Goal: Answer question/provide support: Share knowledge or assist other users

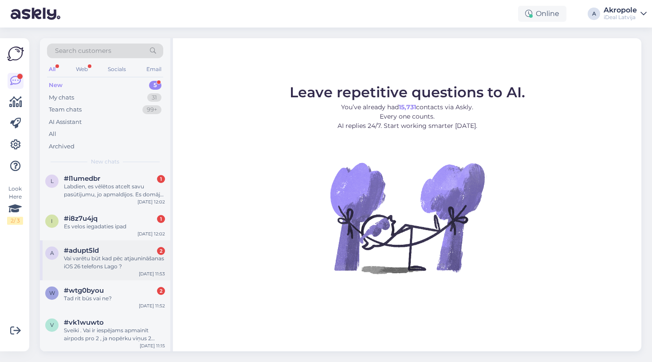
scroll to position [2, 0]
click at [102, 334] on div "Sveiki . Vai ir iespējams apmainīt airpods pro 2 , ja nopērku viņus 2 dienas at…" at bounding box center [114, 335] width 101 height 16
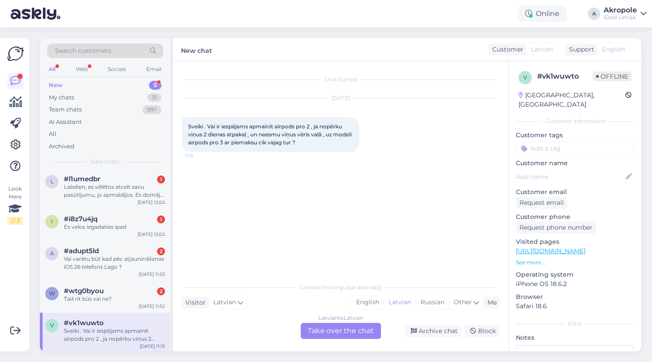
click at [342, 329] on div "Latvian to Latvian Take over the chat" at bounding box center [341, 331] width 80 height 16
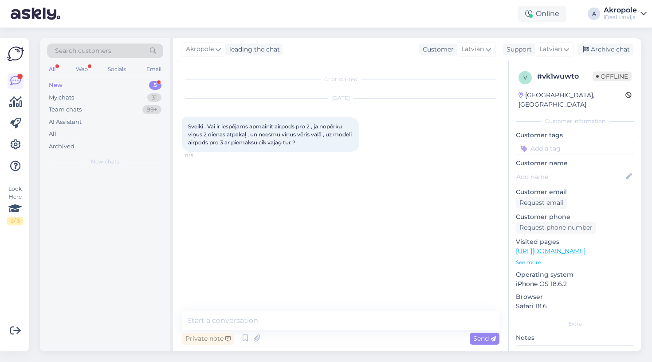
scroll to position [0, 0]
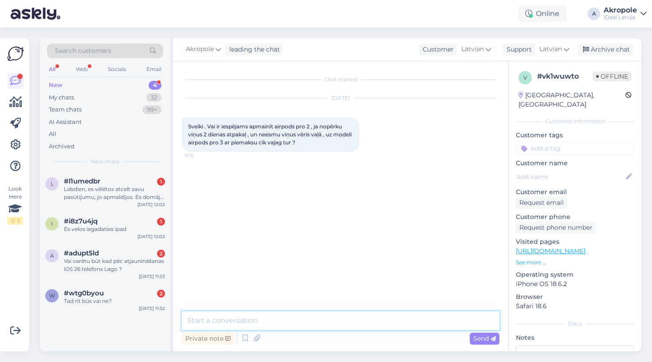
click at [304, 318] on textarea at bounding box center [341, 320] width 318 height 19
type textarea "Labdien!"
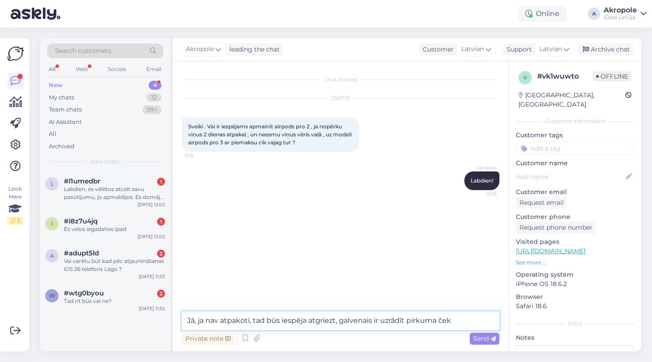
type textarea "Jā, ja nav atpakoti, tad būs iespēja atgriezt, galvenais ir uzrādīt pirkuma čeku"
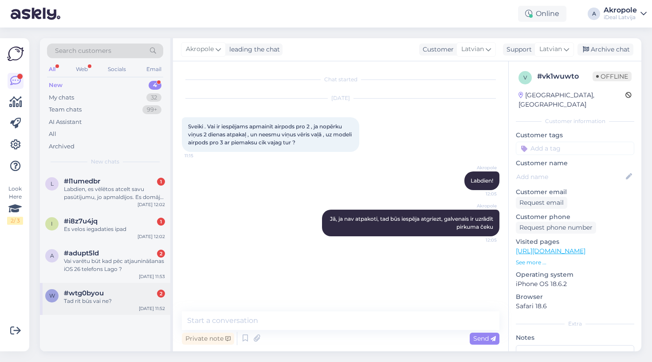
click at [135, 297] on div "Tad rit būs vai ne?" at bounding box center [114, 301] width 101 height 8
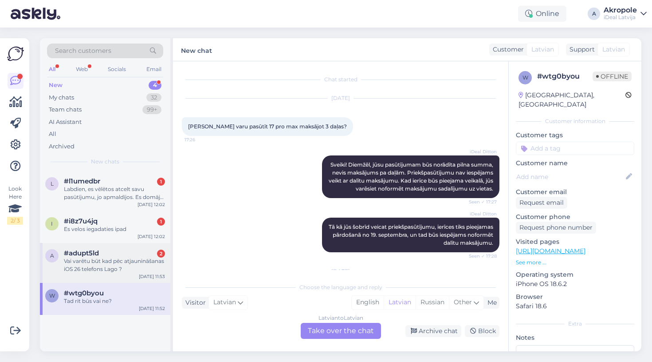
click at [132, 247] on div "a #adupt5ld 2 Vai varētu būt kad pēc atjaunināšanas iOS 26 telefons Lago ? Sep …" at bounding box center [105, 263] width 130 height 40
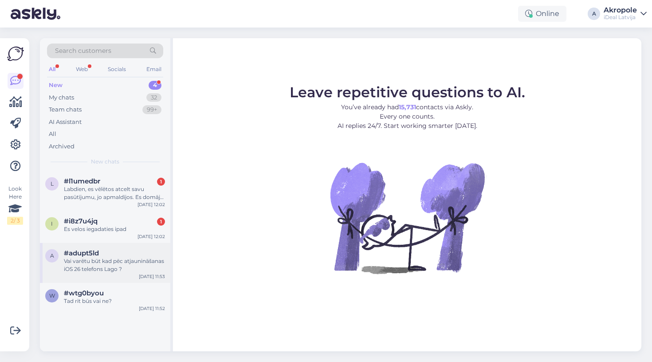
click at [155, 278] on div "a #adupt5ld Vai varētu būt kad pēc atjaunināšanas iOS 26 telefons Lago ? [DATE]…" at bounding box center [105, 263] width 130 height 40
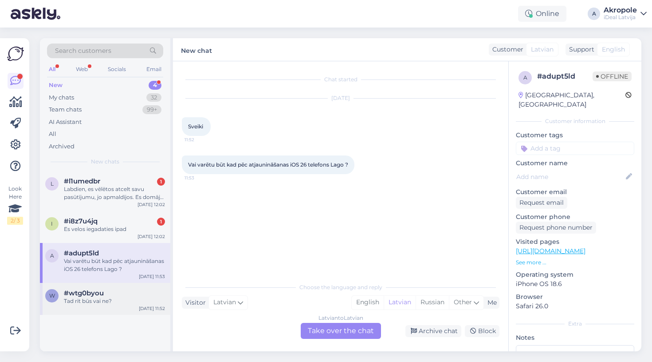
click at [146, 292] on div "#wtg0byou" at bounding box center [114, 293] width 101 height 8
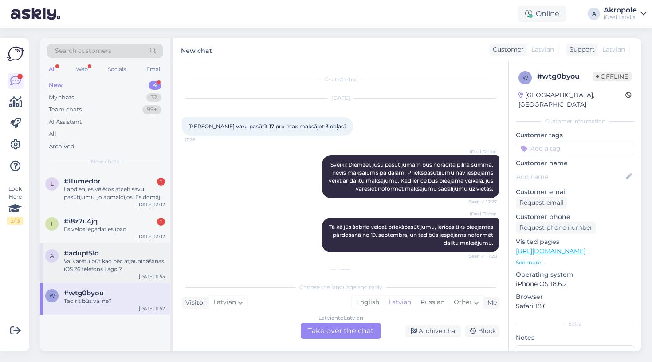
click at [136, 263] on div "Vai varētu būt kad pēc atjaunināšanas iOS 26 telefons Lago ?" at bounding box center [114, 265] width 101 height 16
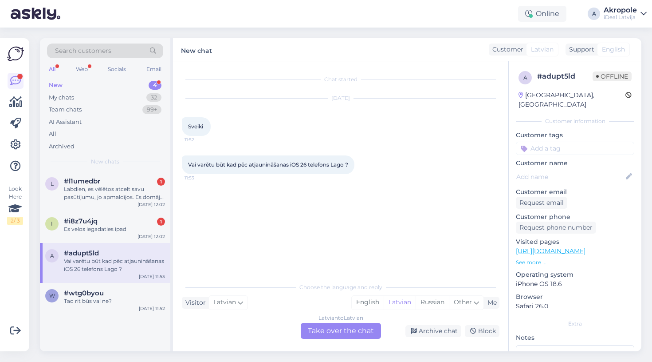
click at [333, 324] on div "Latvian to Latvian Take over the chat" at bounding box center [341, 331] width 80 height 16
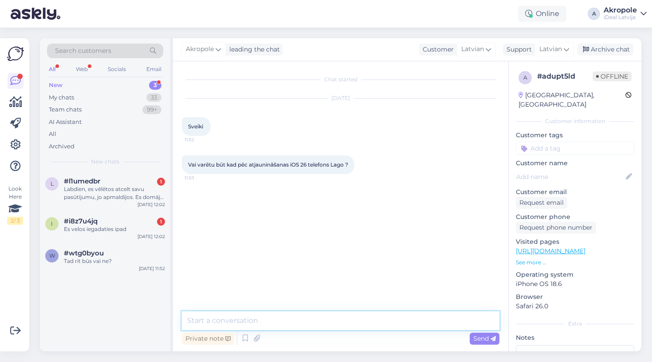
click at [313, 316] on textarea at bounding box center [341, 320] width 318 height 19
type textarea "Labdien!"
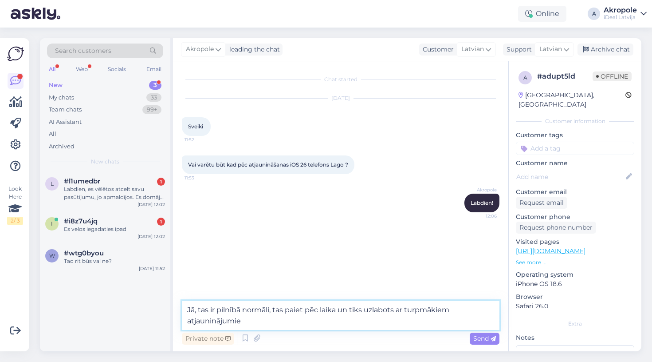
type textarea "Jā, tas ir pilnībā normāli, tas paiet pēc laika un tiks uzlabots ar turpmākiem …"
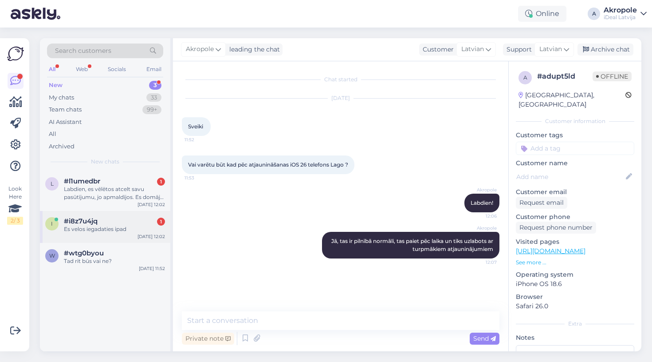
click at [145, 225] on div "Es velos iegadaties ipad" at bounding box center [114, 229] width 101 height 8
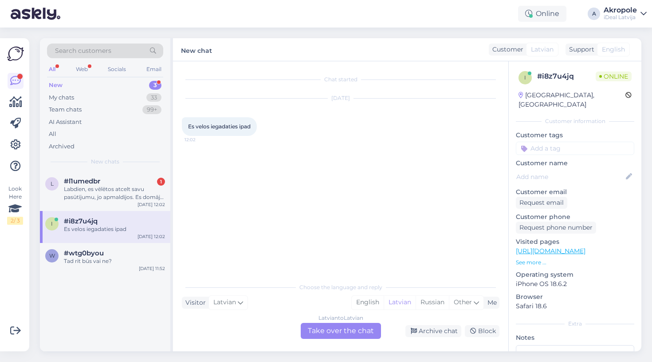
click at [329, 336] on div "Latvian to Latvian Take over the chat" at bounding box center [341, 331] width 80 height 16
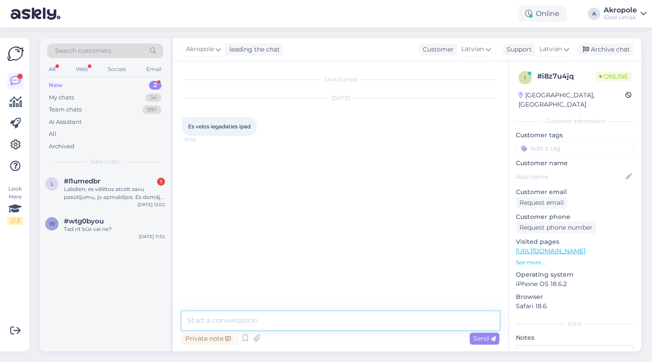
click at [296, 314] on textarea at bounding box center [341, 320] width 318 height 19
type textarea "Labdien!"
type textarea "Kāds tieši iPad Jūs interesē"
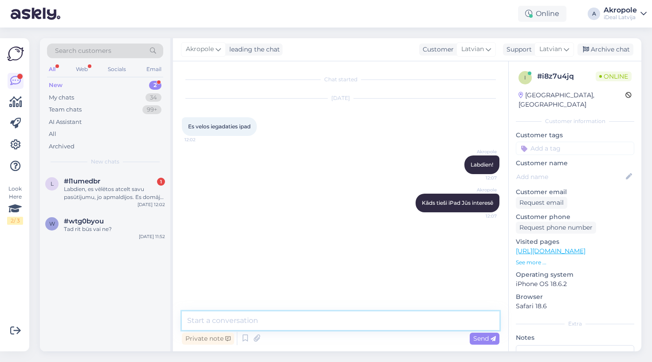
type textarea "?"
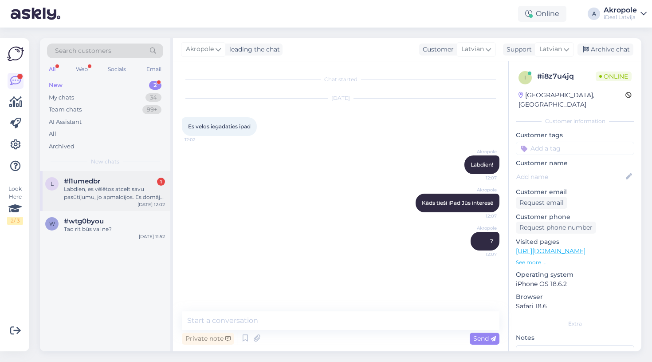
click at [117, 188] on div "Labdien, es vēlētos atcelt savu pasūtījumu, jo apmaldījos. Es domāju, ka varēšu…" at bounding box center [114, 193] width 101 height 16
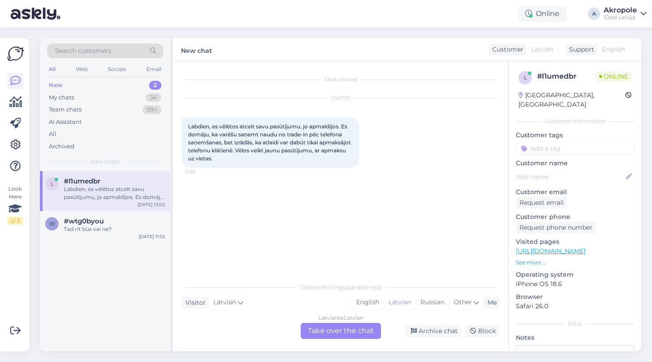
click at [330, 329] on div "Latvian to Latvian Take over the chat" at bounding box center [341, 331] width 80 height 16
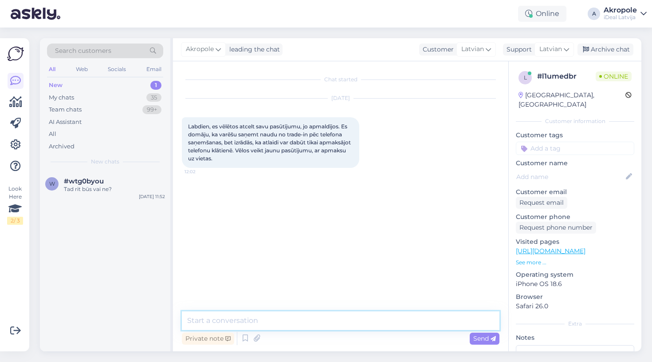
click at [303, 313] on textarea at bounding box center [341, 320] width 318 height 19
type textarea "Labdien!"
type textarea "Atsūtiet lūdzu pasūtījuma numuru"
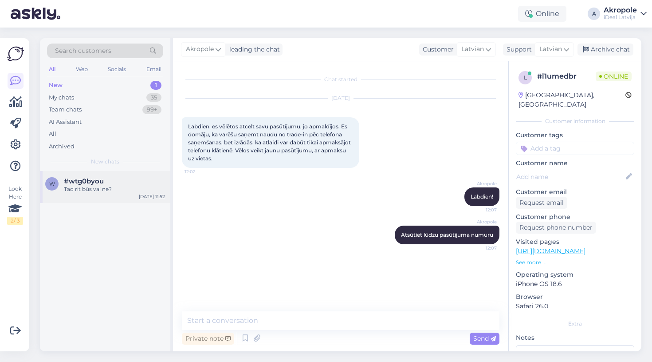
click at [132, 186] on div "Tad rit būs vai ne?" at bounding box center [114, 189] width 101 height 8
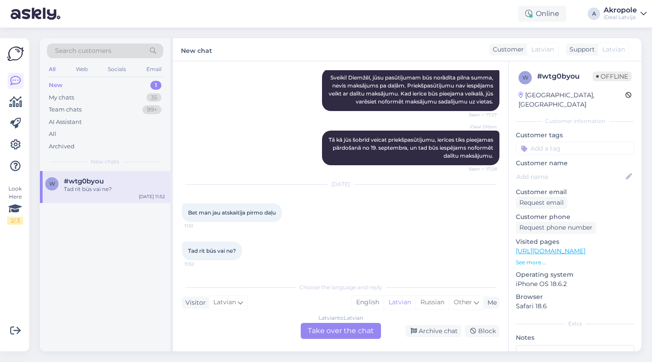
scroll to position [95, 0]
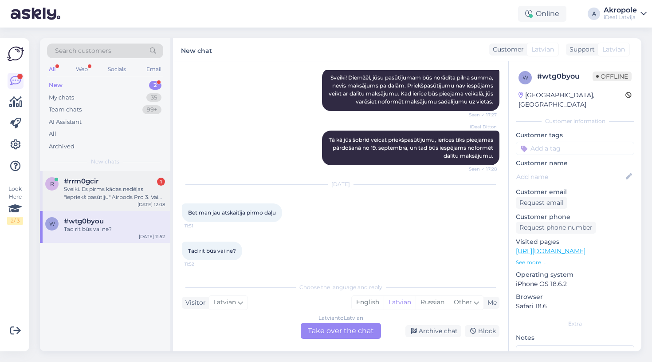
click at [138, 186] on div "Sveiki. Es pirms kādas nedēļas "iepriekš pasūtiju" Airpods Pro 3. Vai rīt varēš…" at bounding box center [114, 193] width 101 height 16
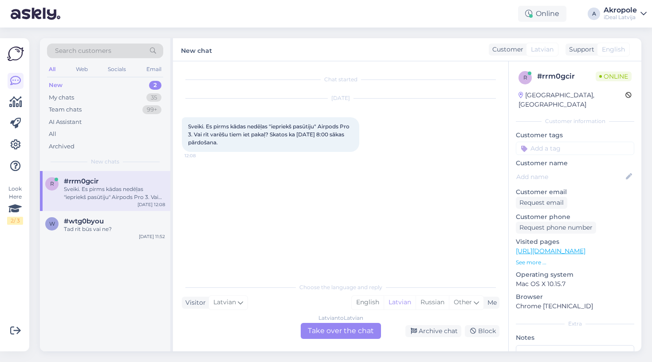
click at [349, 331] on div "Latvian to Latvian Take over the chat" at bounding box center [341, 331] width 80 height 16
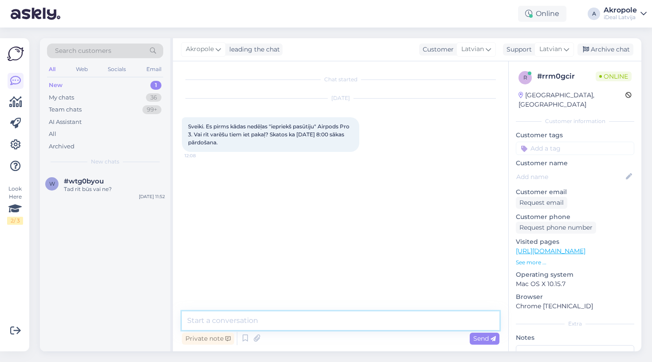
click at [319, 325] on textarea at bounding box center [341, 320] width 318 height 19
type textarea "Labdien!"
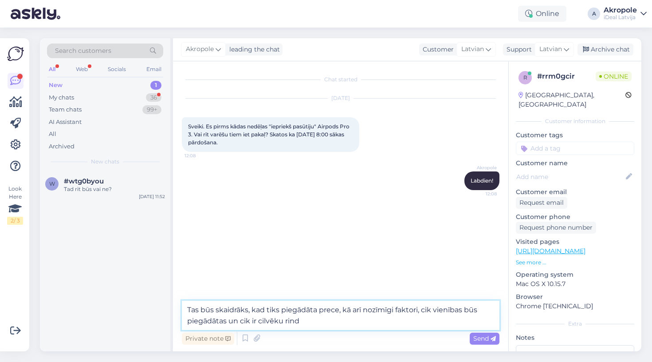
type textarea "Tas būs skaidrāks, kad tiks piegādāta prece, kā arī nozīmīgi faktori, cik vienī…"
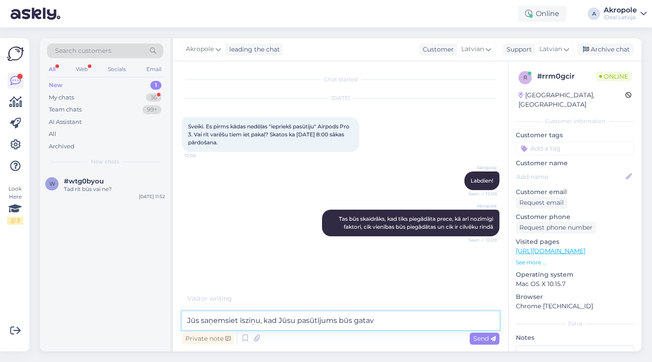
type textarea "Jūs saņemsiet īsziņu, kad Jūsu pasūtījums būs gatavs"
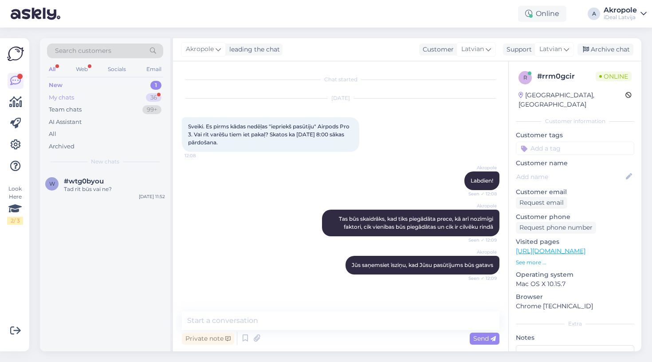
click at [130, 95] on div "My chats 36" at bounding box center [105, 97] width 116 height 12
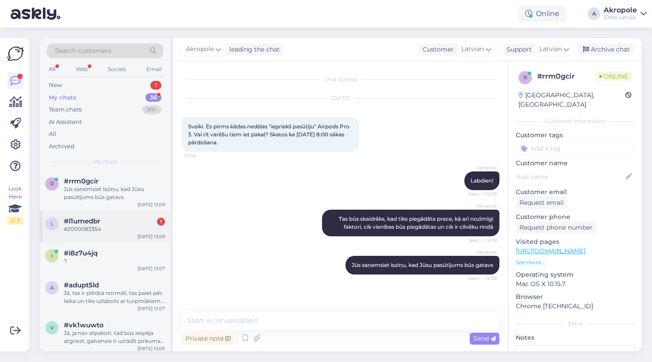
click at [117, 219] on div "#l1umedbr 1" at bounding box center [114, 221] width 101 height 8
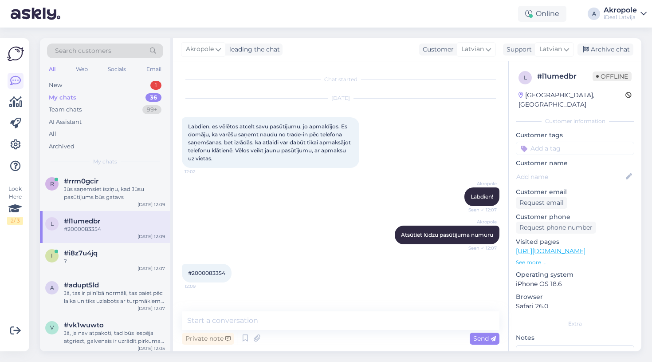
click at [217, 273] on span "#2000083354" at bounding box center [206, 272] width 37 height 7
copy div "2000083354 12:09"
click at [146, 188] on div "Forši. Cik saprotu "rinda" tiek skaitīta, kurš pirmais "iepriekš pasūtija"?" at bounding box center [114, 193] width 101 height 16
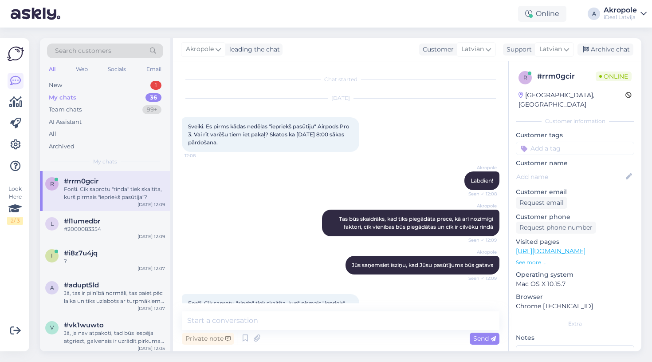
scroll to position [27, 0]
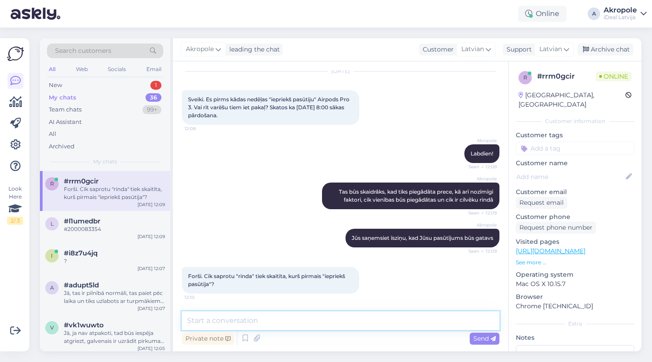
click at [271, 322] on textarea at bounding box center [341, 320] width 318 height 19
type textarea "Tieši tā"
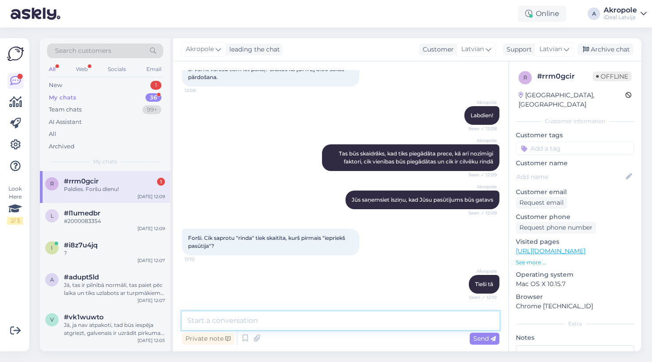
scroll to position [103, 0]
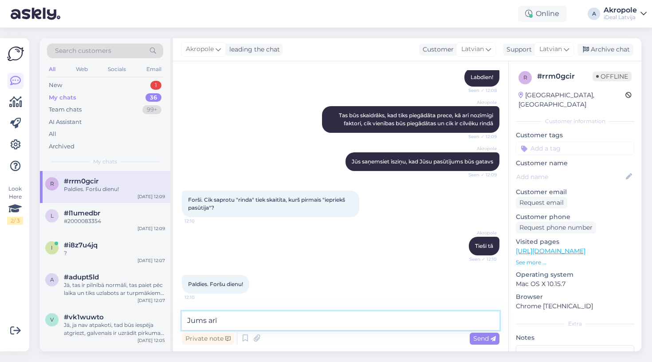
type textarea "Jums arī!"
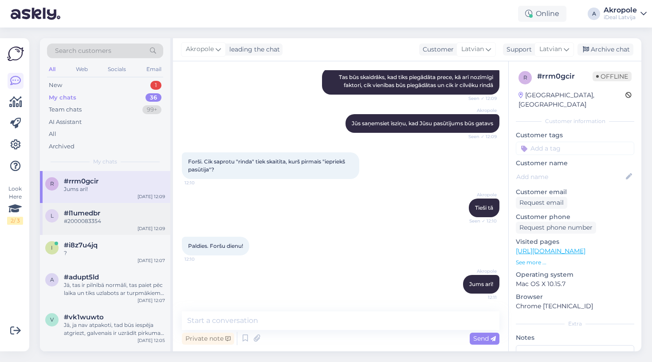
click at [137, 231] on div "l #l1umedbr #2000083354 [DATE] 12:09" at bounding box center [105, 219] width 130 height 32
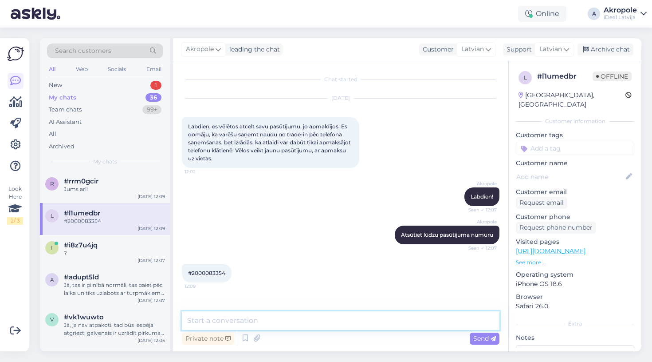
click at [298, 318] on textarea at bounding box center [341, 320] width 318 height 19
type textarea "Ir atcelts"
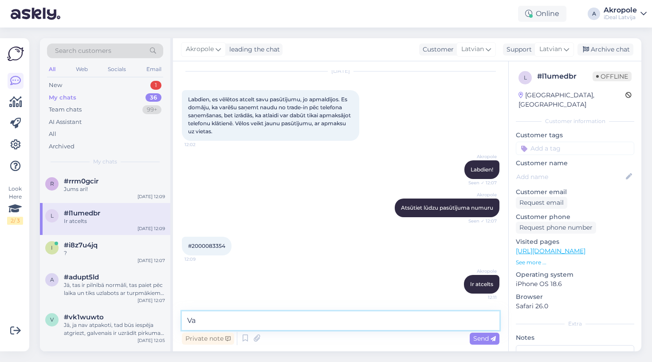
type textarea "V"
type textarea "Nosūtīsim vēstuli grāmatvedei"
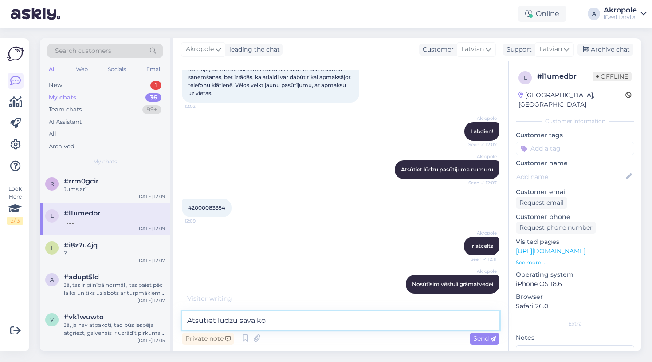
scroll to position [103, 0]
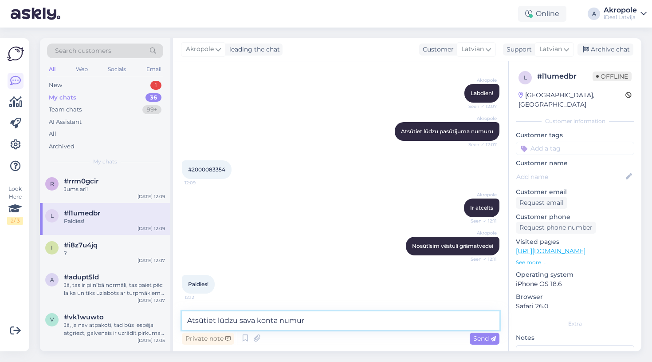
type textarea "Atsūtiet lūdzu sava konta numuru"
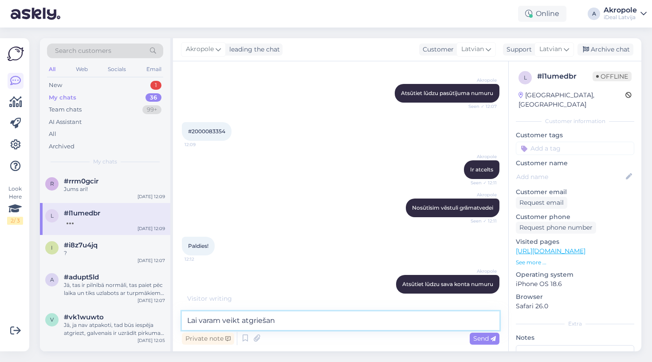
type textarea "Lai varam veikt atgriešanu"
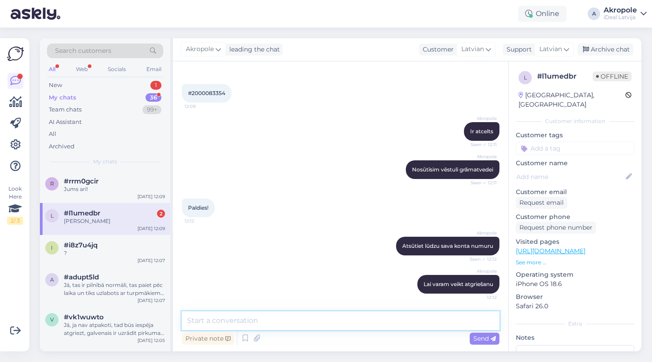
scroll to position [256, 0]
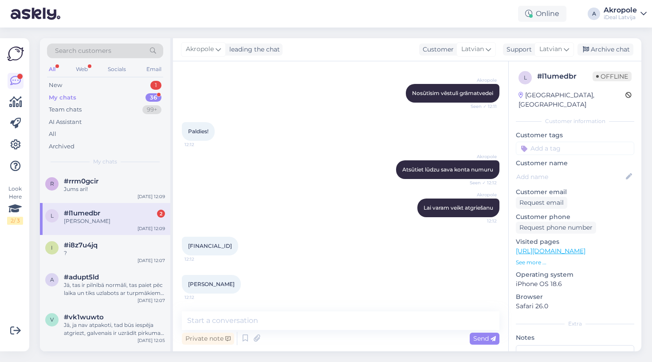
click at [211, 245] on span "[FINANCIAL_ID]" at bounding box center [210, 245] width 44 height 7
drag, startPoint x: 189, startPoint y: 246, endPoint x: 272, endPoint y: 245, distance: 83.0
click at [238, 245] on div "[FINANCIAL_ID] 12:12" at bounding box center [210, 246] width 56 height 19
click at [246, 245] on div at bounding box center [242, 246] width 8 height 19
drag, startPoint x: 187, startPoint y: 245, endPoint x: 259, endPoint y: 247, distance: 71.9
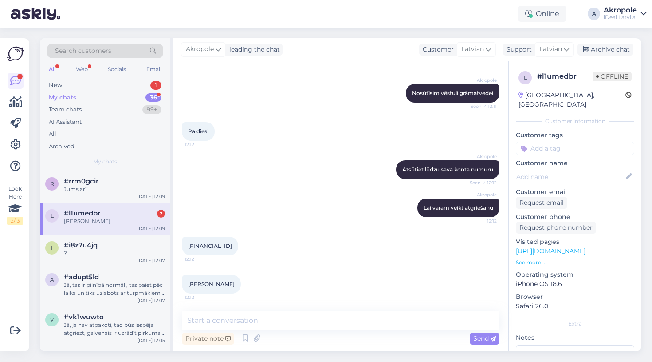
click at [238, 247] on div "[FINANCIAL_ID] 12:12" at bounding box center [210, 246] width 56 height 19
copy span "[FINANCIAL_ID]"
drag, startPoint x: 243, startPoint y: 284, endPoint x: 186, endPoint y: 284, distance: 56.4
click at [186, 284] on div "[PERSON_NAME] 12:12" at bounding box center [211, 284] width 59 height 19
copy span "[PERSON_NAME]"
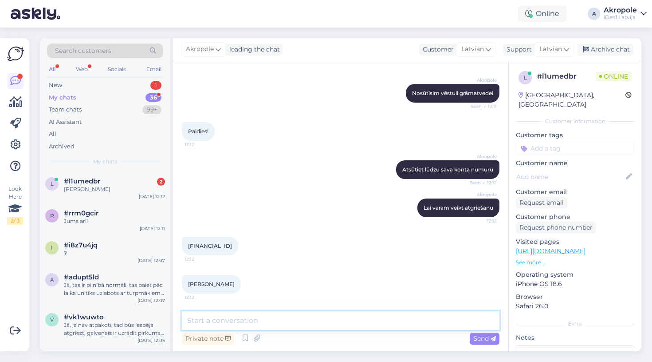
click at [277, 327] on textarea at bounding box center [341, 320] width 318 height 19
type textarea "N"
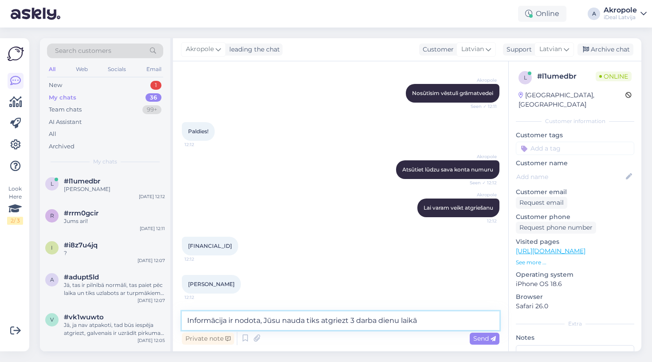
click at [349, 323] on textarea "Informācija ir nodota, Jūsu nauda tiks atgriezt 3 darba dienu laikā" at bounding box center [341, 320] width 318 height 19
type textarea "Informācija ir nodota, Jūsu nauda tiks atgriezta 3 darba dienu laikā"
click at [424, 318] on textarea "Informācija ir nodota, Jūsu nauda tiks atgriezta 3 darba dienu laikā" at bounding box center [341, 320] width 318 height 19
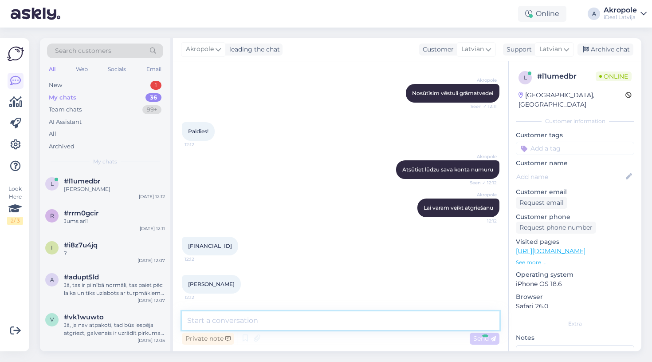
scroll to position [302, 0]
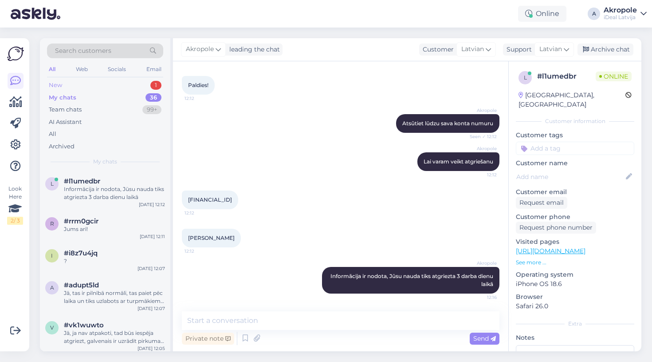
click at [101, 84] on div "New 1" at bounding box center [105, 85] width 116 height 12
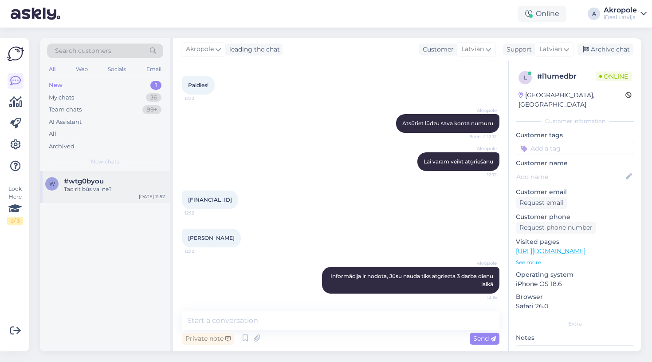
click at [138, 182] on div "#wtg0byou" at bounding box center [114, 181] width 101 height 8
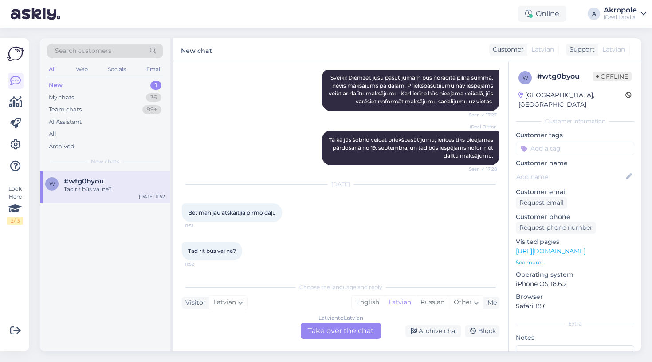
click at [333, 328] on div "Latvian to Latvian Take over the chat" at bounding box center [341, 331] width 80 height 16
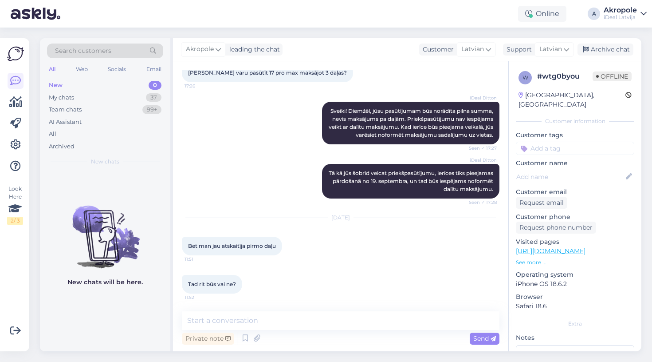
click at [324, 235] on div "[DATE] Bet man jau atskaitīja pirmo daļu 11:51" at bounding box center [341, 236] width 318 height 57
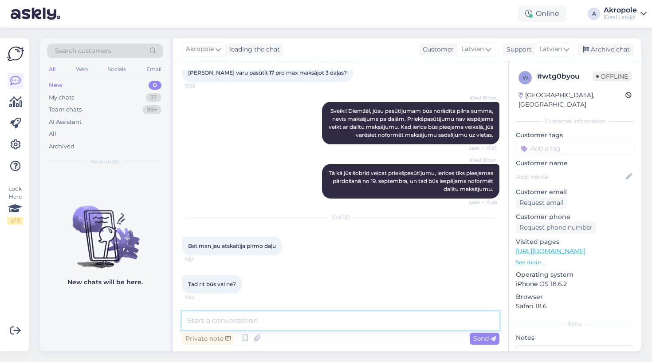
click at [265, 319] on textarea at bounding box center [341, 320] width 318 height 19
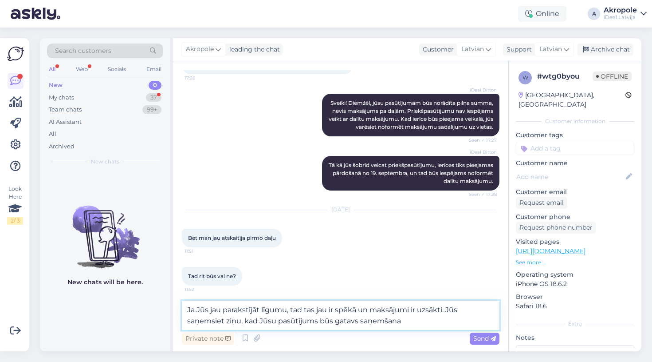
type textarea "Ja Jūs jau parakstījāt līgumu, tad tas jau ir spēkā un maksājumi ir uzsākti. Jū…"
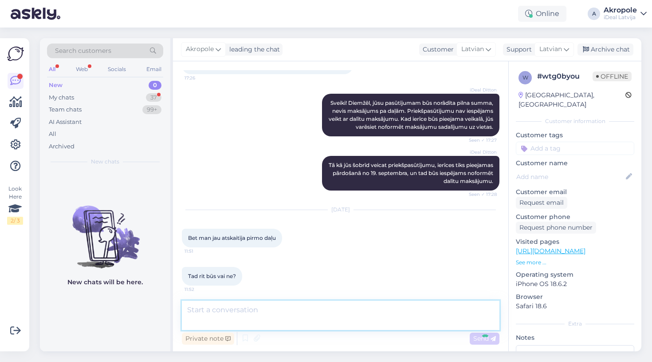
scroll to position [116, 0]
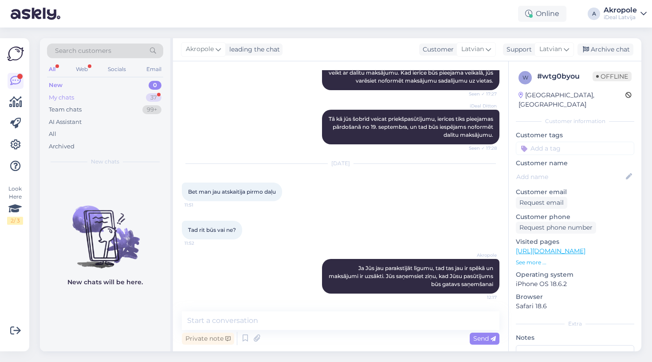
click at [123, 95] on div "My chats 37" at bounding box center [105, 97] width 116 height 12
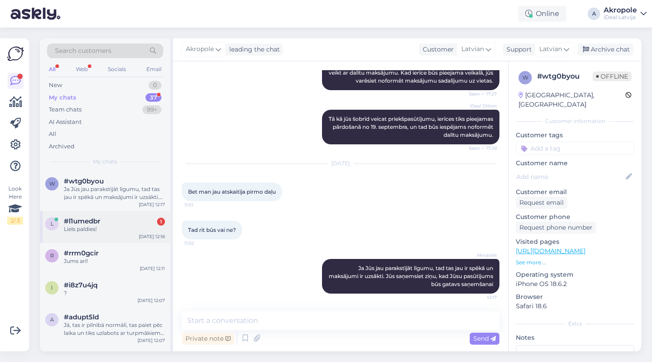
click at [136, 211] on div "l #l1umedbr 1 Liels paldies! [DATE] 12:16" at bounding box center [105, 227] width 130 height 32
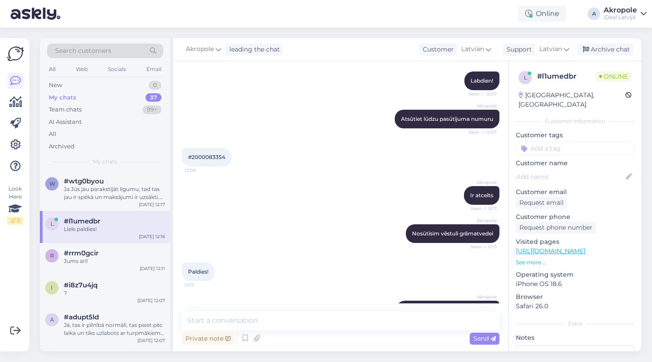
scroll to position [340, 0]
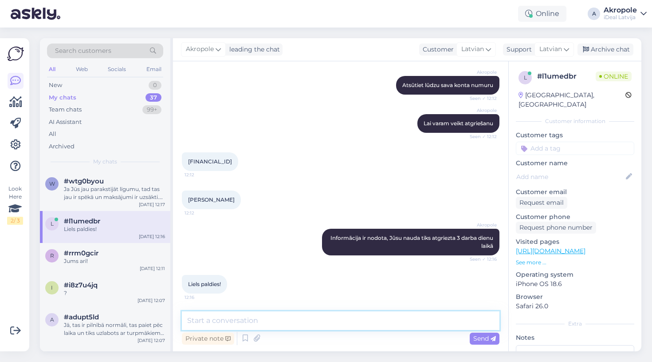
click at [288, 319] on textarea at bounding box center [341, 320] width 318 height 19
type textarea "Vienmēr laipni! Jauku dienu!"
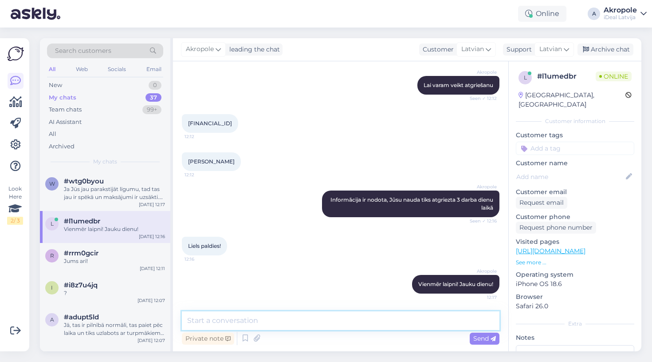
scroll to position [379, 0]
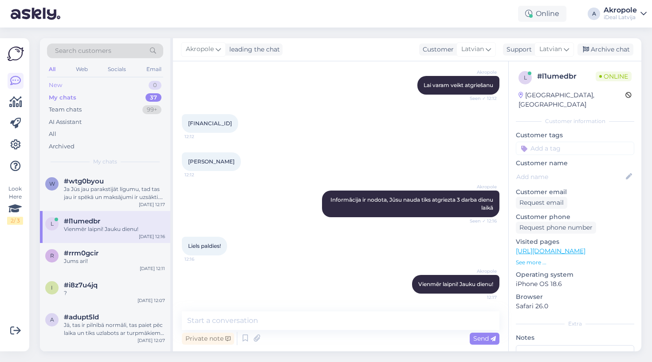
click at [142, 83] on div "New 0" at bounding box center [105, 85] width 116 height 12
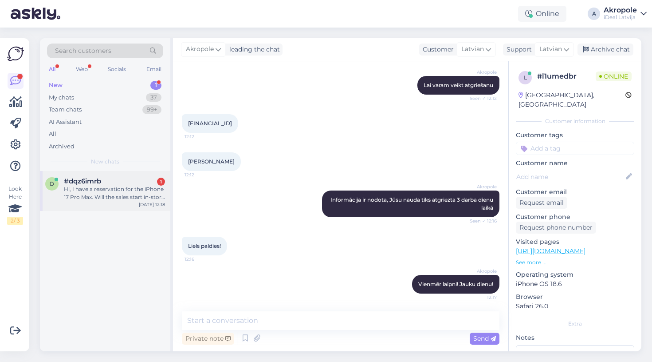
click at [150, 182] on div "#dqz6imrb 1" at bounding box center [114, 181] width 101 height 8
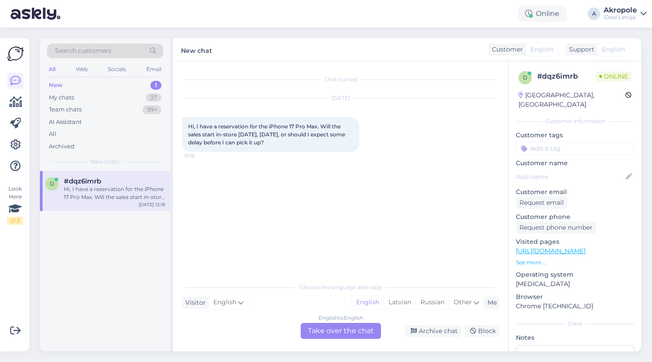
click at [348, 332] on div "English to English Take over the chat" at bounding box center [341, 331] width 80 height 16
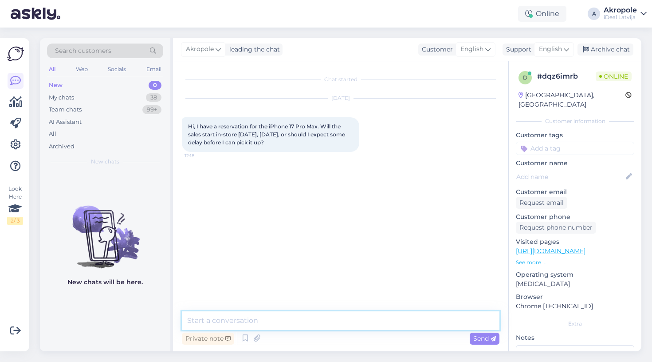
click at [306, 317] on textarea at bounding box center [341, 320] width 318 height 19
type textarea "Hi!"
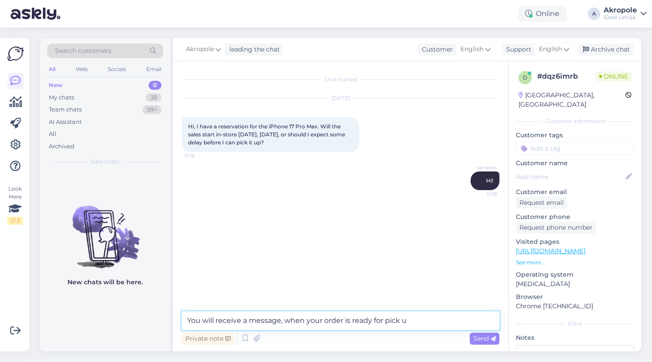
type textarea "You will receive a message, when your order is ready for pick up"
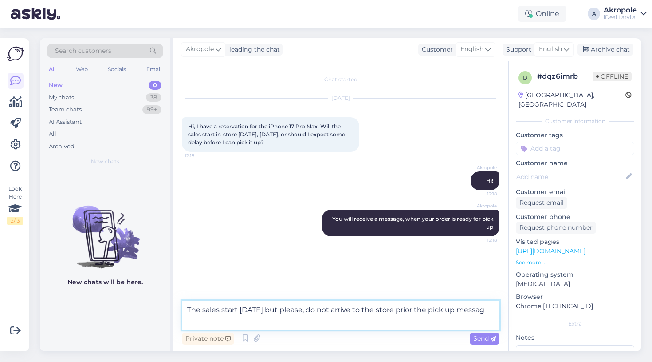
type textarea "The sales start [DATE] but please, do not arrive to the store prior the pick up…"
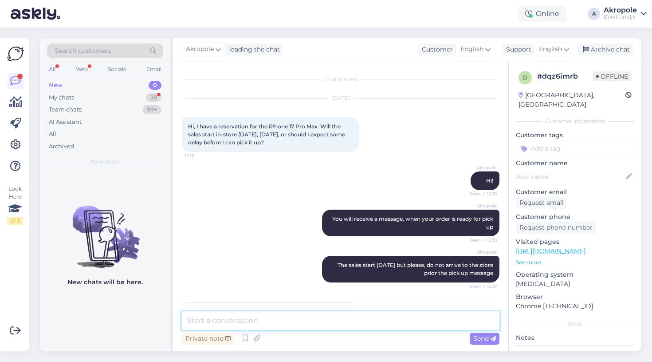
scroll to position [59, 0]
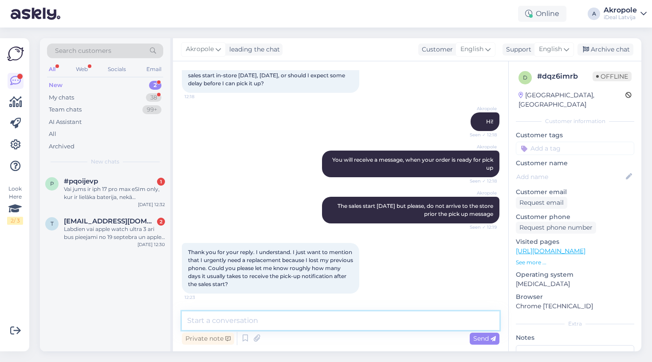
click at [235, 316] on textarea at bounding box center [341, 320] width 318 height 19
type textarea "I 'd say pretty much immediately"
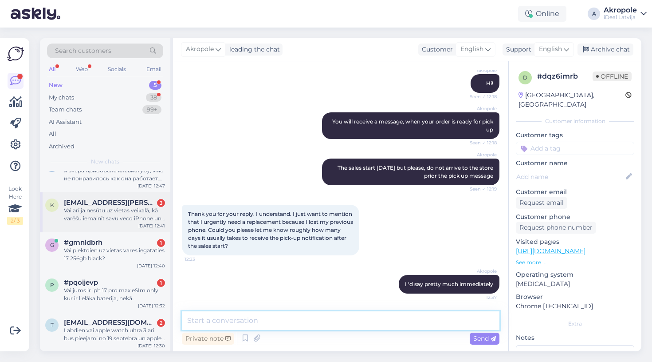
scroll to position [18, 0]
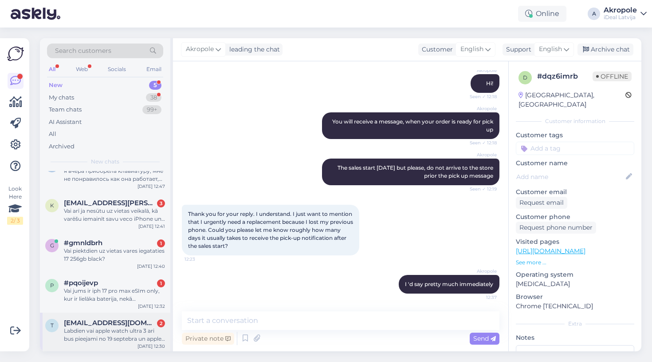
click at [115, 333] on div "Labdien vai apple watch ultra 3 ari bus pieejami no 19 septebra un apple watch …" at bounding box center [114, 335] width 101 height 16
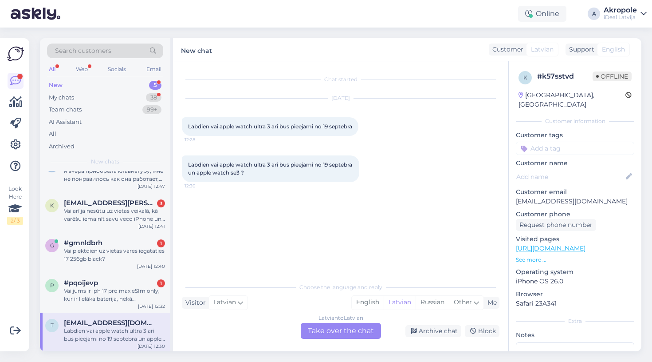
click at [338, 326] on div "Latvian to Latvian Take over the chat" at bounding box center [341, 331] width 80 height 16
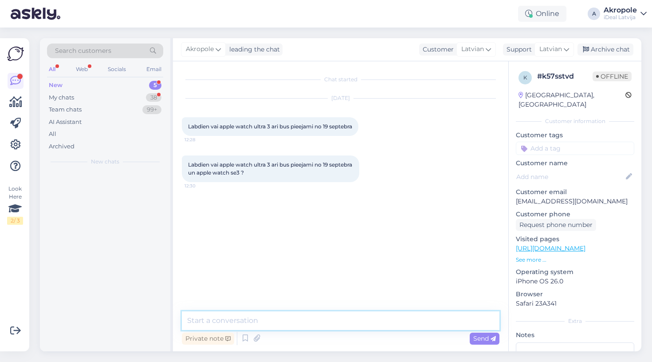
click at [287, 322] on textarea at bounding box center [341, 320] width 318 height 19
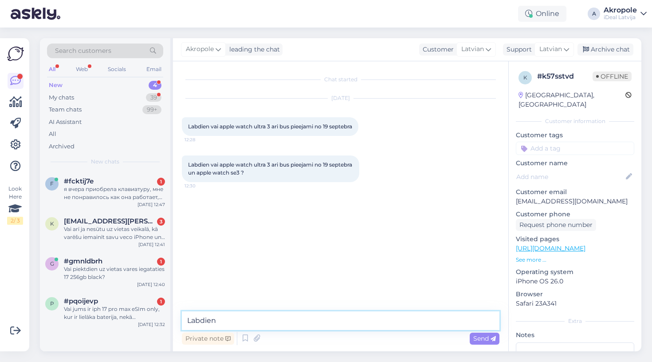
type textarea "Labdien!"
type textarea "I"
type textarea "V"
type textarea "J"
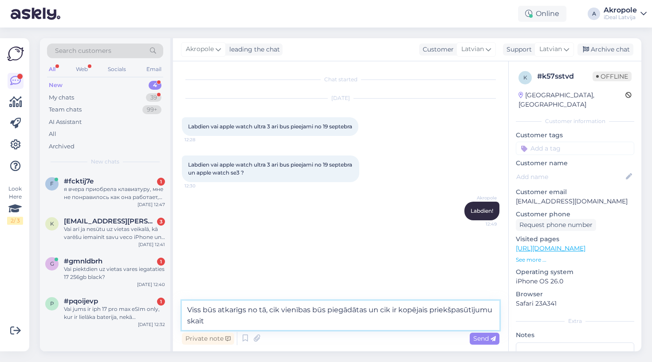
type textarea "Viss būs atkarīgs no tā, cik vienības būs piegādātas un cik ir kopējais priekšp…"
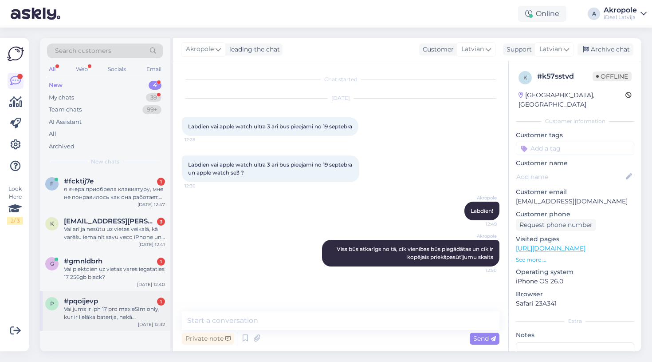
click at [139, 318] on div "Vai jums ir iph 17 pro max eSIm only, kur ir lielāka baterija, nekā nanosim+esi…" at bounding box center [114, 313] width 101 height 16
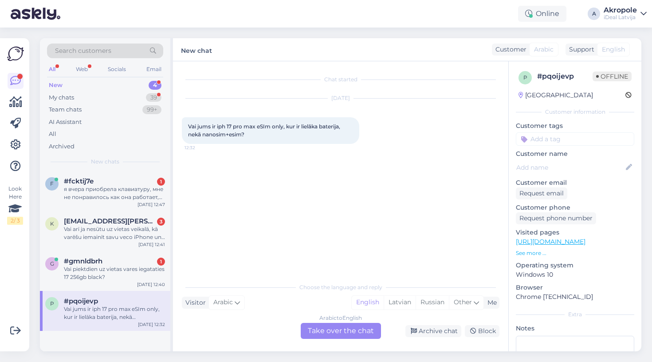
click at [337, 327] on div "Arabic to English Take over the chat" at bounding box center [341, 331] width 80 height 16
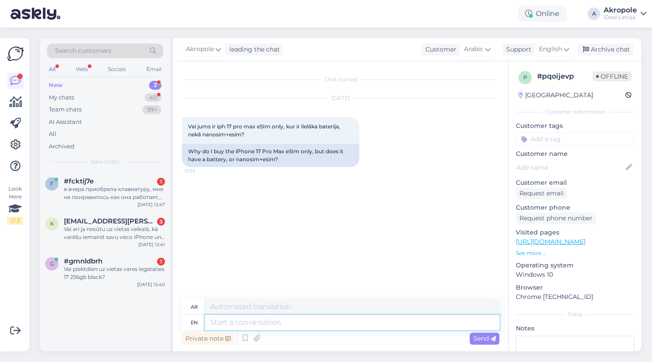
click at [307, 323] on textarea at bounding box center [352, 322] width 295 height 15
type textarea "La"
type textarea "لا"
type textarea "L"
click at [478, 50] on span "Arabic" at bounding box center [474, 49] width 20 height 10
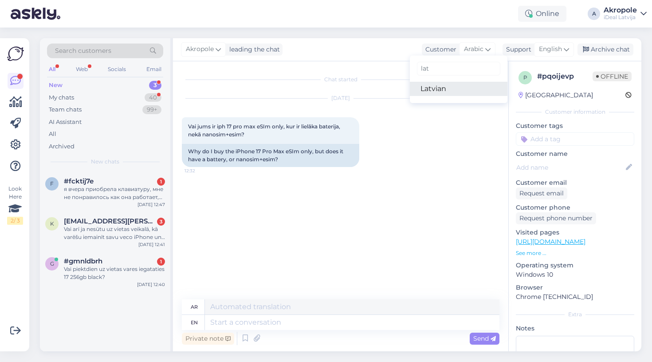
type input "lat"
click at [459, 91] on link "Latvian" at bounding box center [459, 89] width 98 height 14
click at [555, 53] on span "English" at bounding box center [550, 49] width 23 height 10
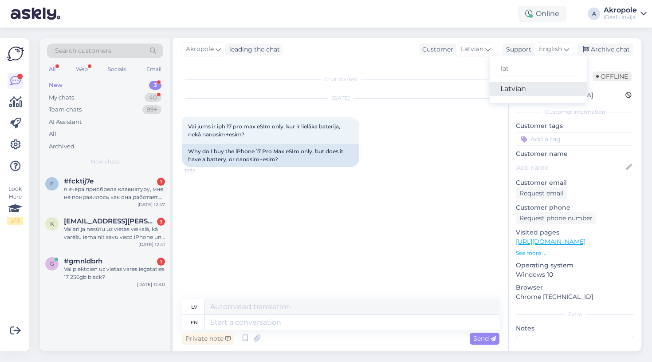
type input "lat"
click at [531, 84] on link "Latvian" at bounding box center [539, 89] width 98 height 14
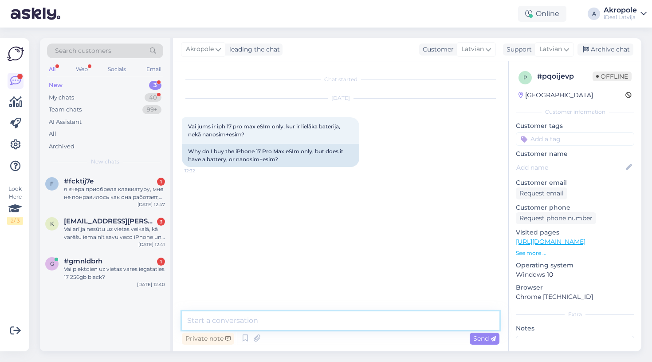
click at [249, 318] on textarea at bounding box center [341, 320] width 318 height 19
type textarea "Labdien!"
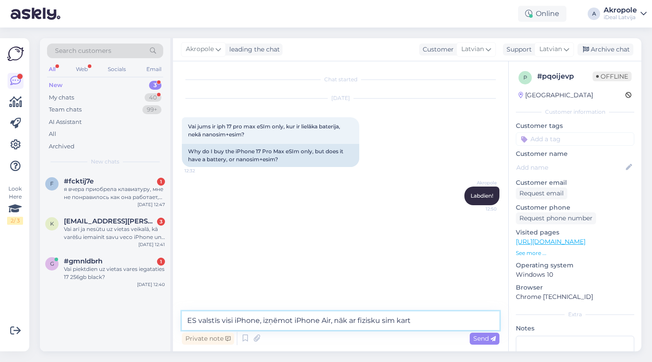
type textarea "ES valstīs visi iPhone, izņēmot iPhone Air, nāk ar fizisku sim karti"
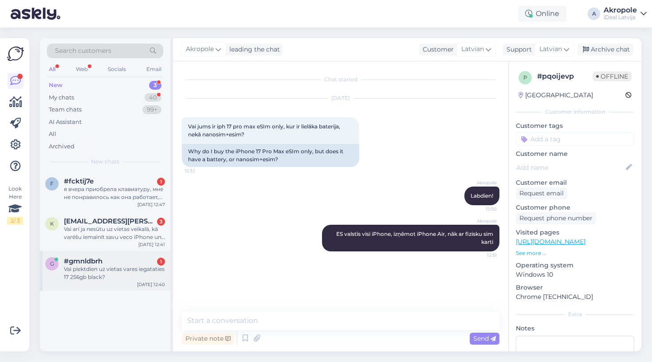
click at [91, 269] on div "Vai piektdien uz vietas vares iegataties 17 256gb black?" at bounding box center [114, 273] width 101 height 16
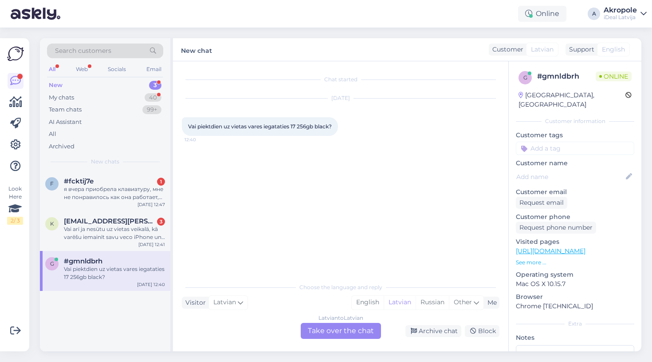
click at [333, 328] on div "Latvian to Latvian Take over the chat" at bounding box center [341, 331] width 80 height 16
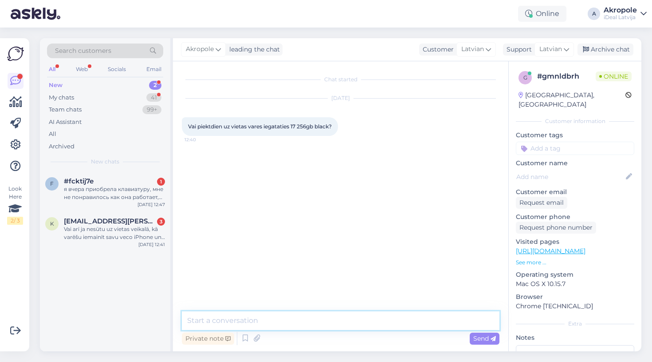
click at [297, 320] on textarea at bounding box center [341, 320] width 318 height 19
type textarea "Labdien!"
type textarea "Iespējams"
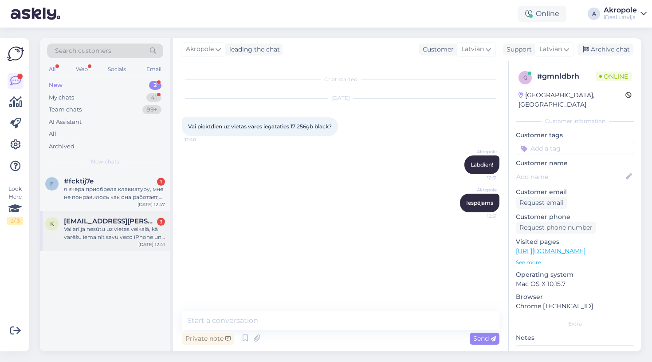
click at [116, 237] on div "Vai arī ja nesūtu uz vietas veikalā, kā varēšu iemainīt savu veco iPhone un Air…" at bounding box center [114, 233] width 101 height 16
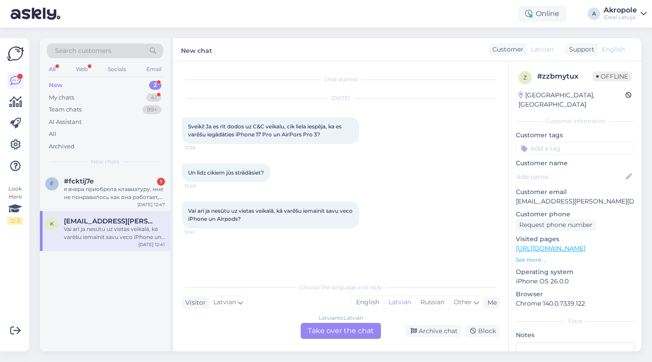
click at [325, 331] on div "Latvian to Latvian Take over the chat" at bounding box center [341, 331] width 80 height 16
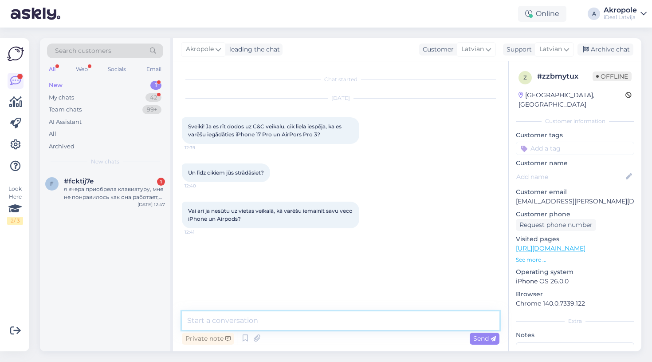
click at [283, 316] on textarea at bounding box center [341, 320] width 318 height 19
type textarea "Labdien!"
type textarea "Nav zināms, cik vienības būs brīvā pārdošanā"
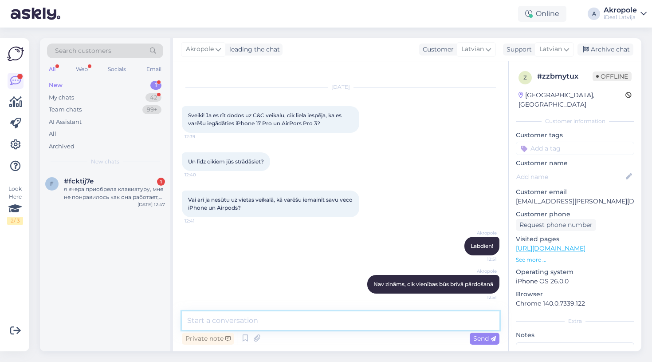
click at [277, 322] on textarea at bounding box center [341, 320] width 318 height 19
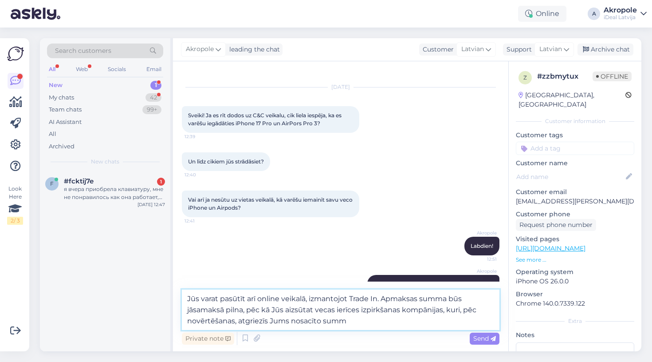
type textarea "Jūs varat pasūtīt arī online veikalā, izmantojot Trade In. Apmaksas summa būs j…"
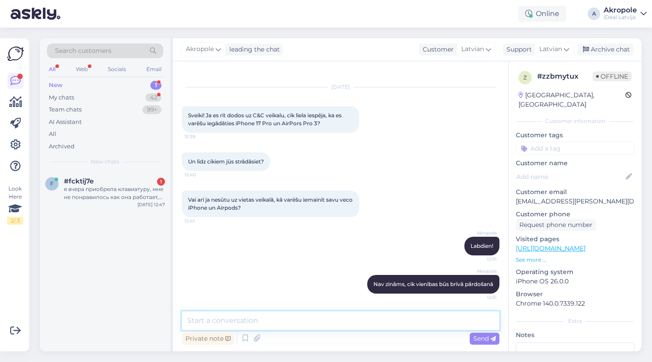
scroll to position [73, 0]
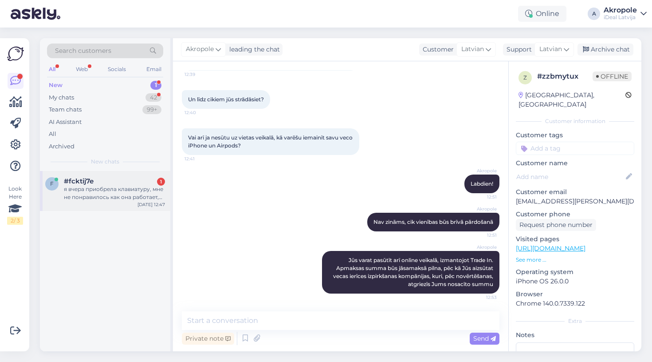
click at [136, 208] on div "f #fcktij7e 1 я вчера приобрела клавиатуру, мне не понравилось как она работает…" at bounding box center [105, 191] width 130 height 40
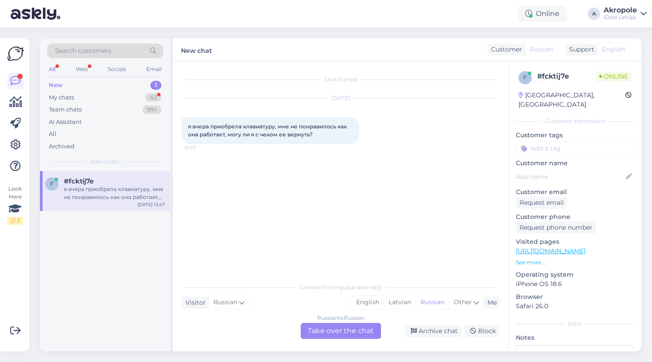
click at [344, 328] on div "Russian to Russian Take over the chat" at bounding box center [341, 331] width 80 height 16
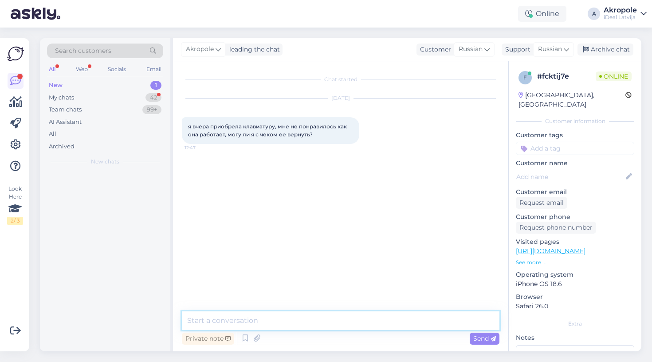
click at [321, 323] on textarea at bounding box center [341, 320] width 318 height 19
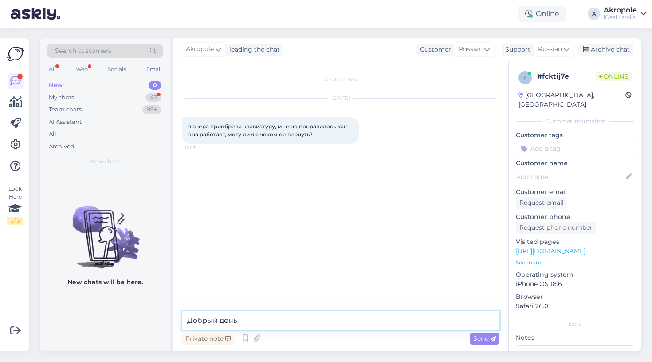
type textarea "Добрый день!"
type textarea "М"
type textarea "Это Apple клавиатура?"
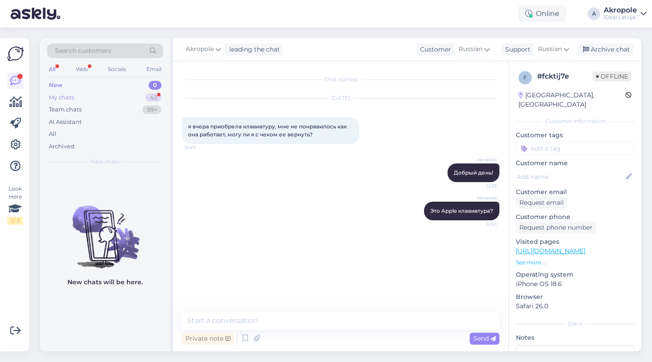
click at [126, 100] on div "My chats 43" at bounding box center [105, 97] width 116 height 12
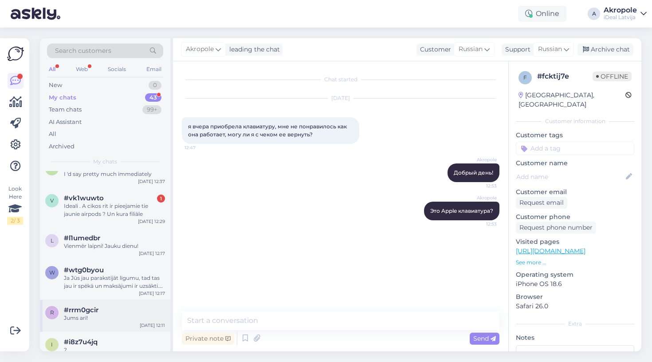
scroll to position [198, 0]
click at [129, 229] on div "l #l1umedbr Vienmēr laipni! Jauku dienu! [DATE] 12:17" at bounding box center [105, 245] width 130 height 32
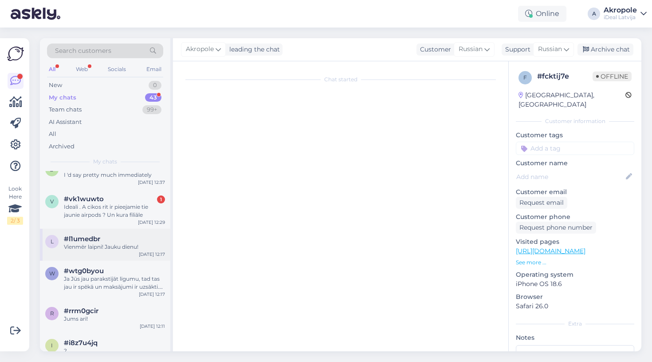
scroll to position [379, 0]
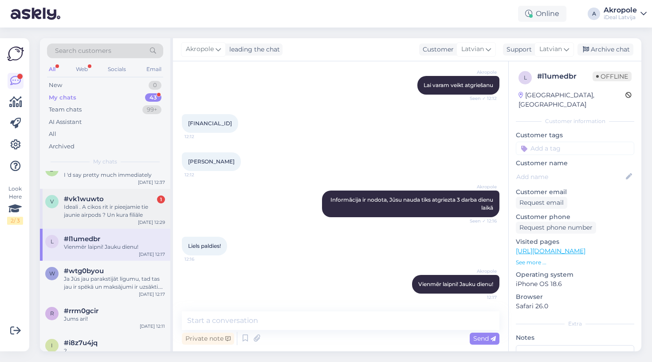
click at [129, 218] on div "v #vk1wuwto 1 Ideali . A cikos rit ir pieejamie tie jaunie airpods ? Un kura fi…" at bounding box center [105, 209] width 130 height 40
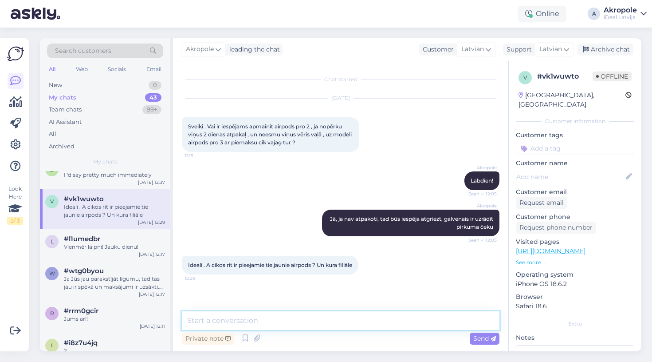
click at [265, 323] on textarea at bounding box center [341, 320] width 318 height 19
type textarea ";"
type textarea "8:00 [STREET_ADDRESS] un 10:00 parējos tirdzniecības centros"
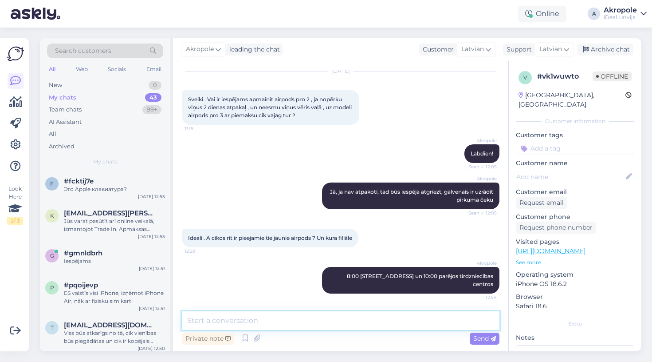
scroll to position [0, 0]
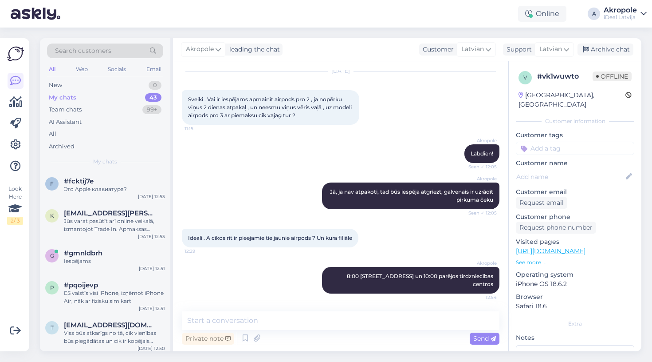
click at [116, 190] on div "Это Apple клавиатура?" at bounding box center [114, 189] width 101 height 8
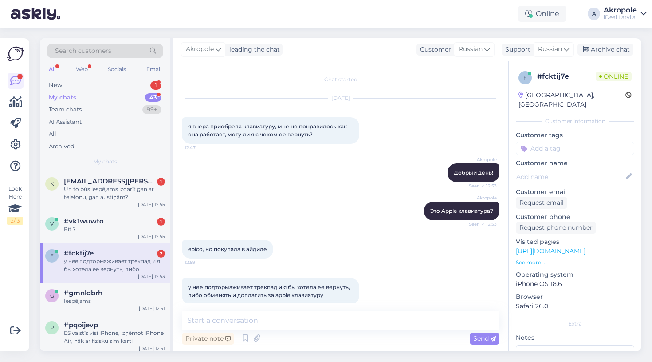
scroll to position [11, 0]
